Goal: Task Accomplishment & Management: Complete application form

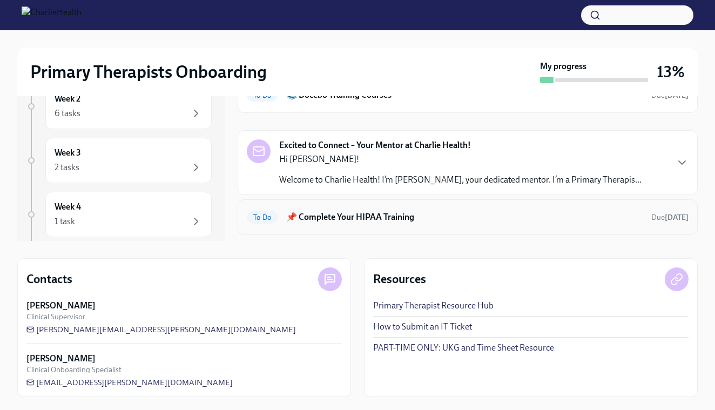
click at [382, 213] on h6 "📌 Complete Your HIPAA Training" at bounding box center [464, 217] width 356 height 12
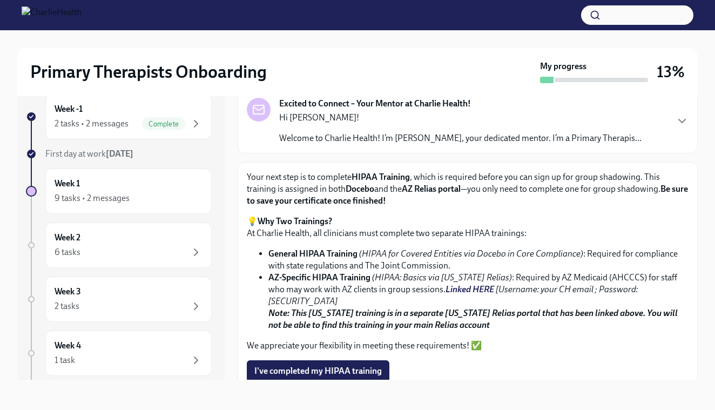
scroll to position [51, 0]
click at [306, 366] on span "I've completed my HIPAA training" at bounding box center [317, 371] width 127 height 11
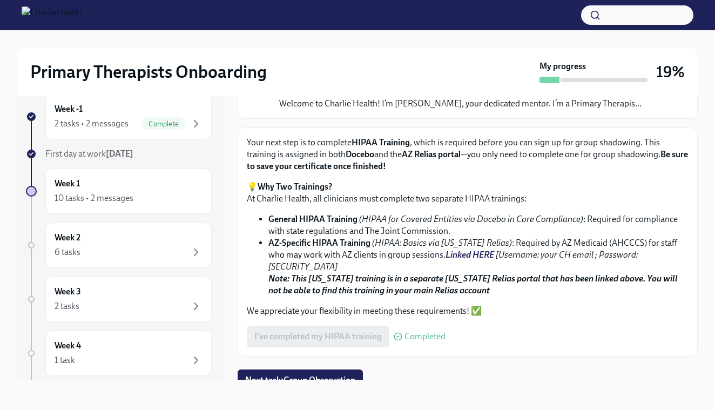
scroll to position [86, 0]
click at [303, 375] on span "Next task : Group Observation" at bounding box center [300, 380] width 110 height 11
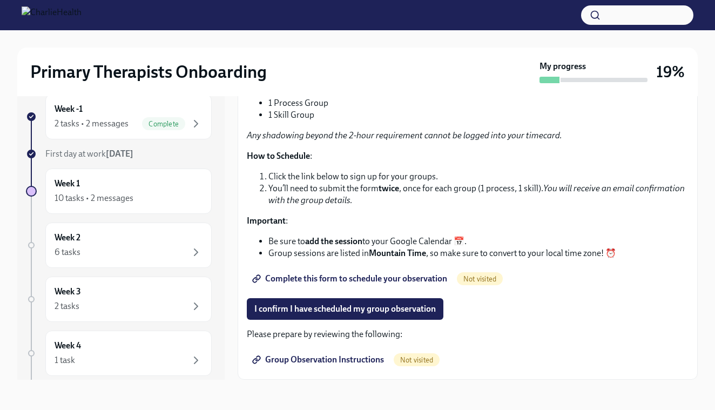
scroll to position [129, 0]
click at [388, 273] on span "Complete this form to schedule your observation" at bounding box center [350, 278] width 193 height 11
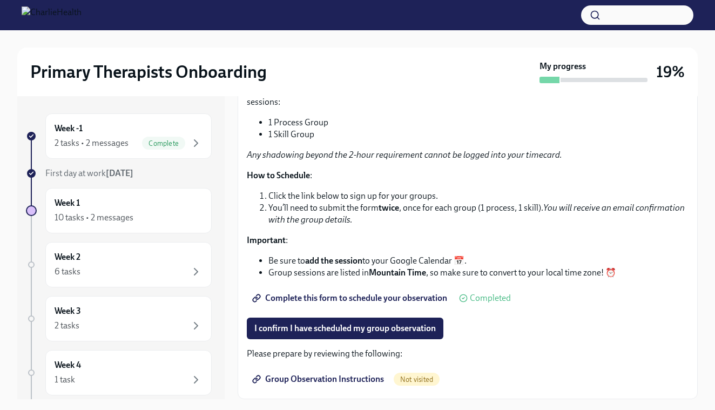
click at [303, 295] on span "Complete this form to schedule your observation" at bounding box center [350, 298] width 193 height 11
click at [300, 297] on span "Complete this form to schedule your observation" at bounding box center [350, 298] width 193 height 11
click at [330, 325] on span "I confirm I have scheduled my group observation" at bounding box center [344, 328] width 181 height 11
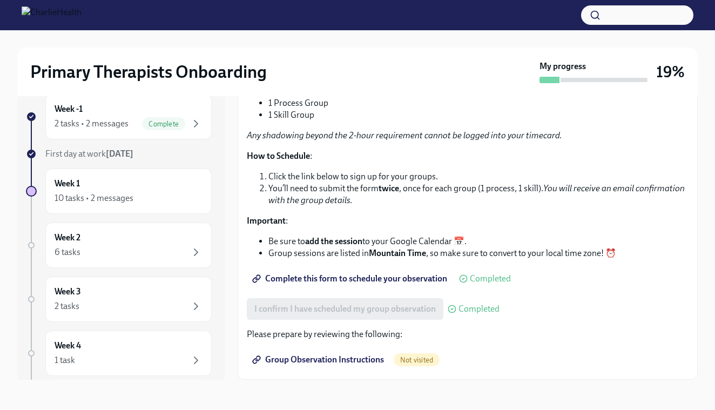
scroll to position [19, 0]
click at [319, 358] on span "Group Observation Instructions" at bounding box center [319, 359] width 130 height 11
